Goal: Task Accomplishment & Management: Manage account settings

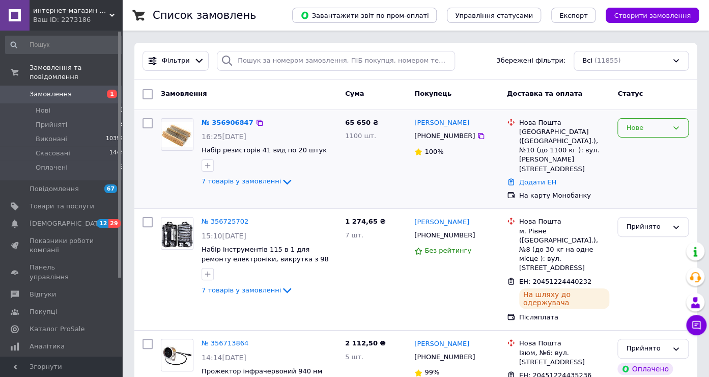
click at [646, 125] on div "Нове" at bounding box center [647, 128] width 42 height 11
click at [634, 154] on li "Прийнято" at bounding box center [653, 148] width 70 height 19
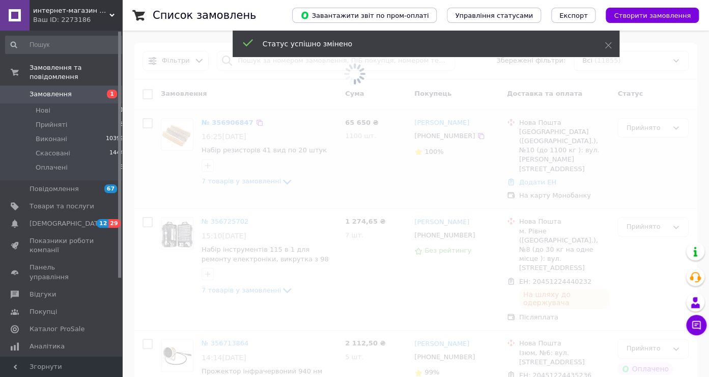
click at [146, 123] on input "checkbox" at bounding box center [148, 123] width 10 height 10
checkbox input "true"
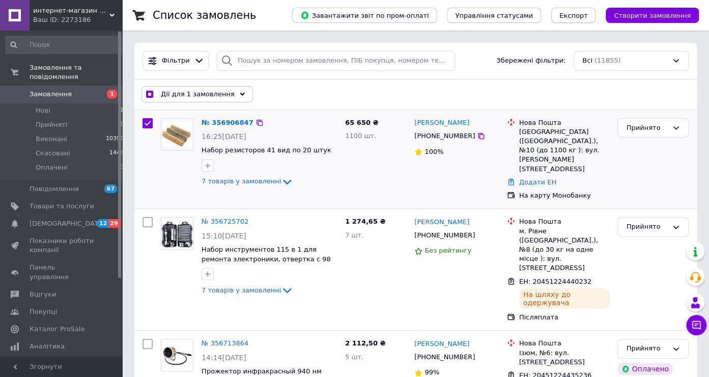
click at [585, 14] on span "Експорт" at bounding box center [574, 16] width 29 height 8
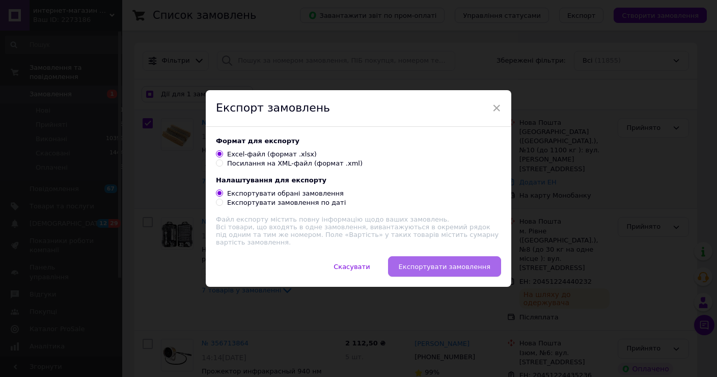
click at [446, 264] on span "Експортувати замовлення" at bounding box center [445, 267] width 92 height 8
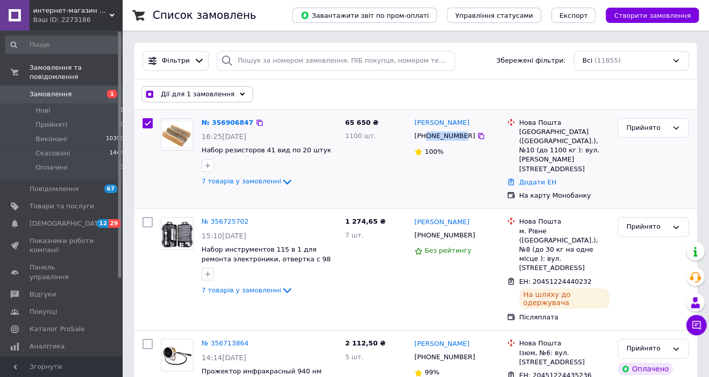
drag, startPoint x: 460, startPoint y: 138, endPoint x: 426, endPoint y: 138, distance: 34.1
click at [426, 138] on div "[PHONE_NUMBER]" at bounding box center [444, 135] width 65 height 13
click at [433, 136] on div "[PHONE_NUMBER]" at bounding box center [444, 135] width 65 height 13
drag, startPoint x: 428, startPoint y: 137, endPoint x: 460, endPoint y: 137, distance: 32.1
click at [460, 137] on div "[PHONE_NUMBER]" at bounding box center [444, 135] width 65 height 13
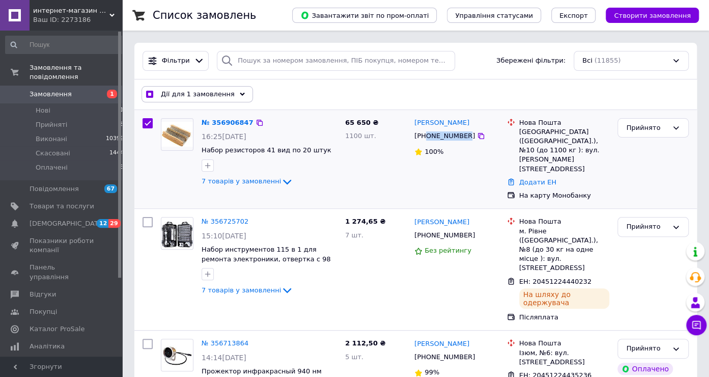
checkbox input "true"
copy div "0973779988"
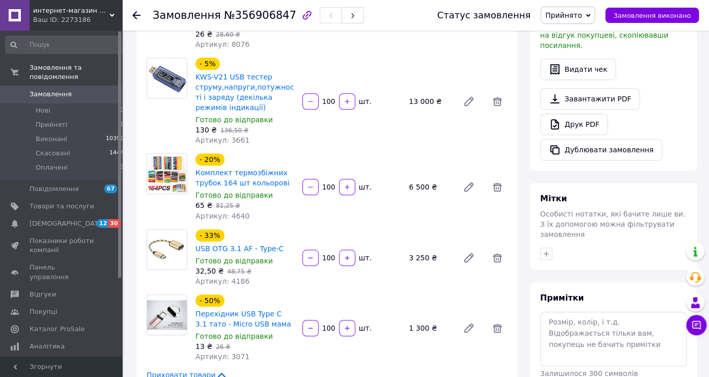
scroll to position [269, 0]
